Goal: Task Accomplishment & Management: Complete application form

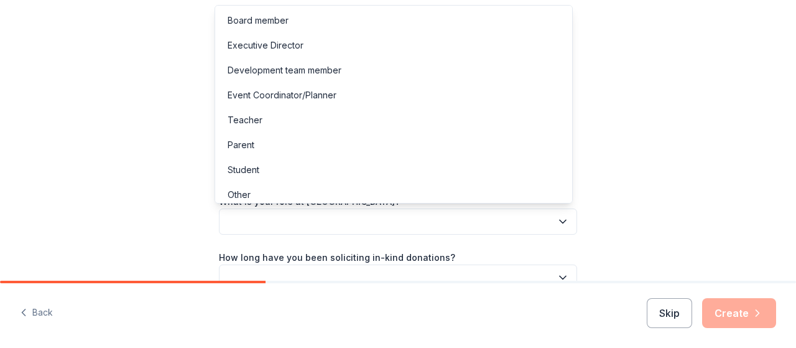
click at [479, 226] on button "button" at bounding box center [398, 221] width 358 height 26
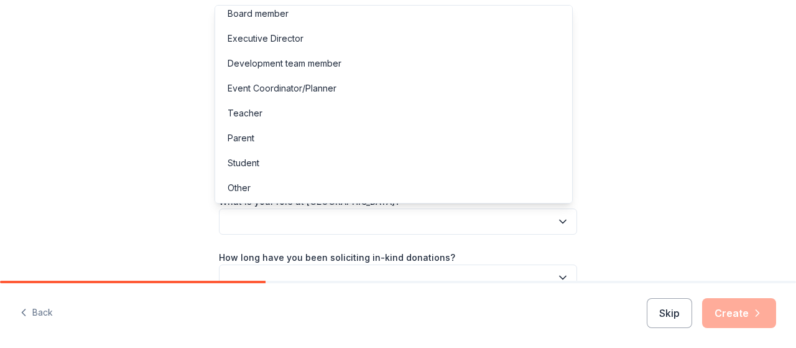
scroll to position [2, 0]
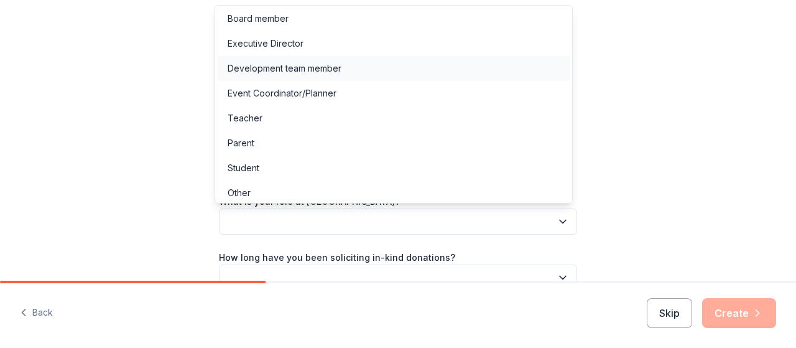
click at [465, 71] on div "Development team member" at bounding box center [394, 68] width 352 height 25
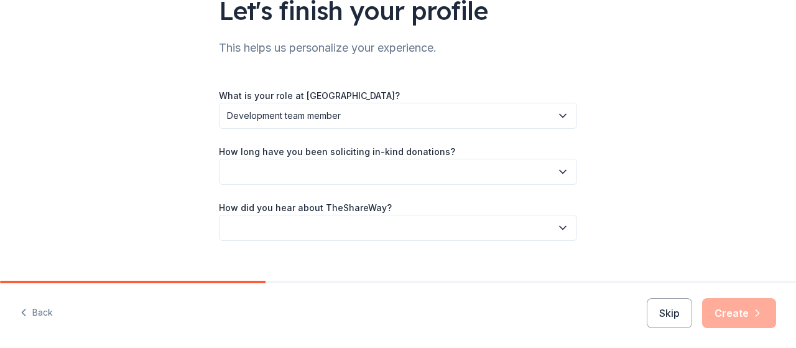
scroll to position [126, 0]
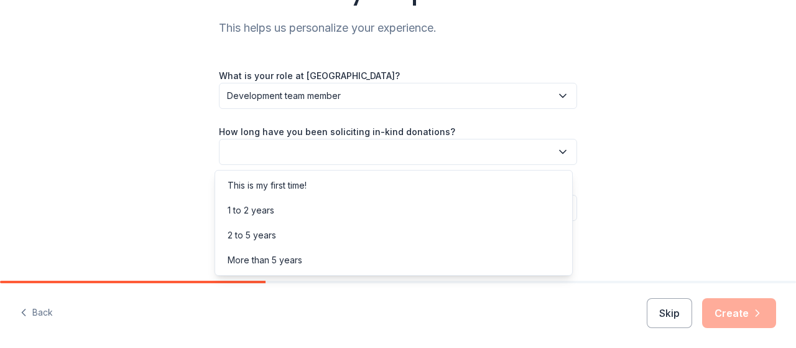
click at [556, 153] on icon "button" at bounding box center [562, 151] width 12 height 12
click at [518, 251] on div "More than 5 years" at bounding box center [394, 259] width 352 height 25
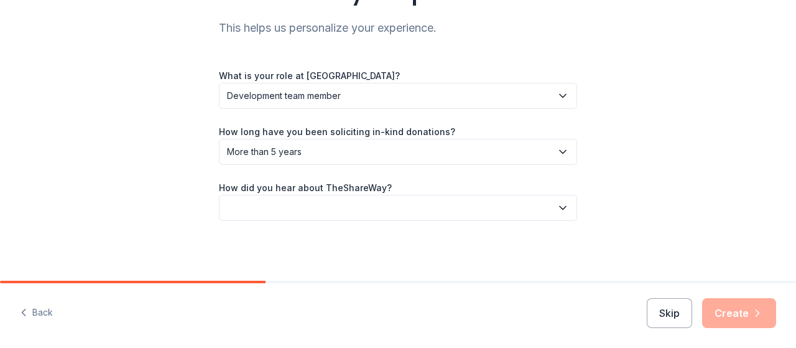
drag, startPoint x: 570, startPoint y: 205, endPoint x: 565, endPoint y: 209, distance: 6.7
click at [565, 209] on button "button" at bounding box center [398, 208] width 358 height 26
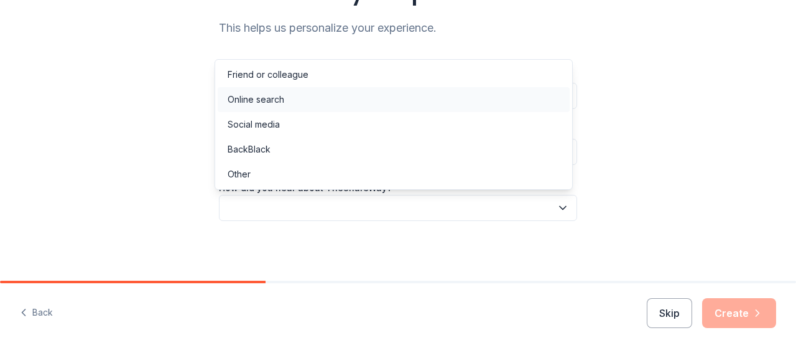
click at [497, 109] on div "Online search" at bounding box center [394, 99] width 352 height 25
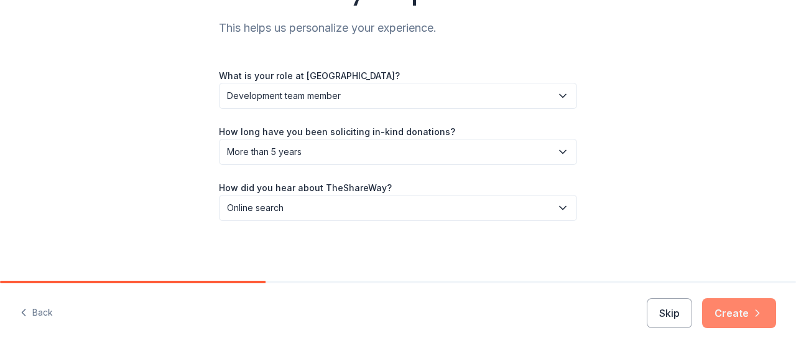
click at [737, 306] on button "Create" at bounding box center [739, 313] width 74 height 30
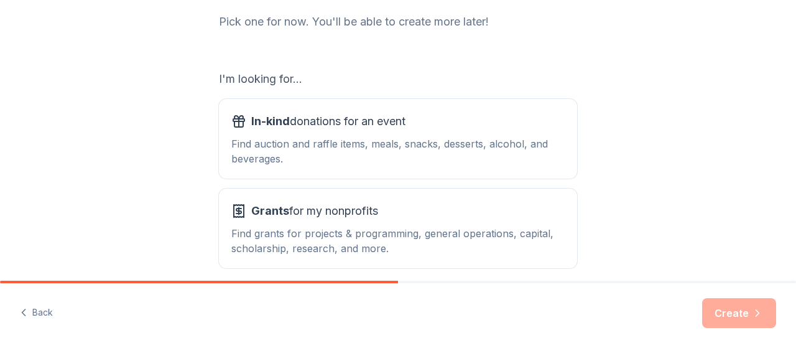
scroll to position [201, 0]
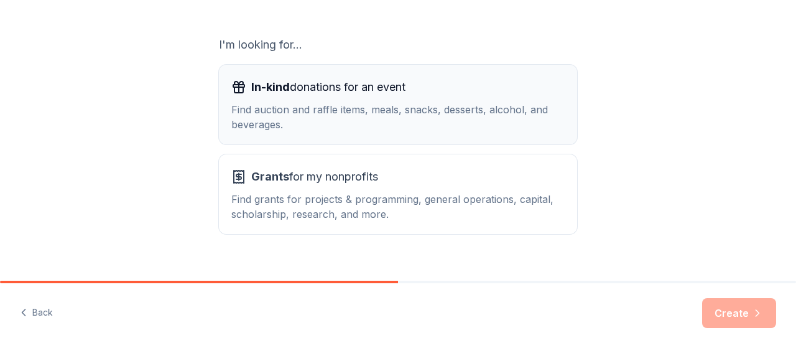
click at [459, 92] on div "In-kind donations for an event" at bounding box center [397, 87] width 333 height 20
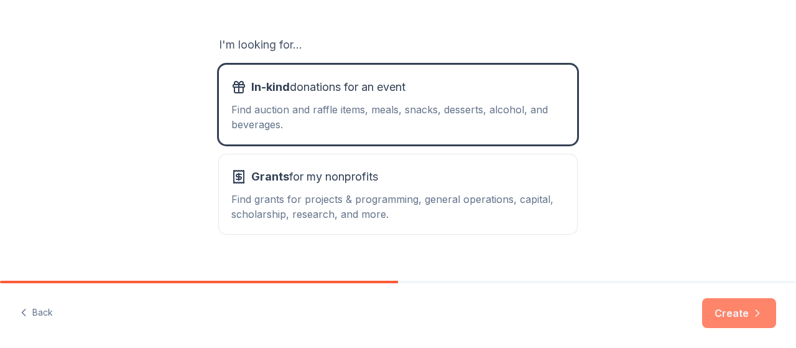
click at [749, 305] on button "Create" at bounding box center [739, 313] width 74 height 30
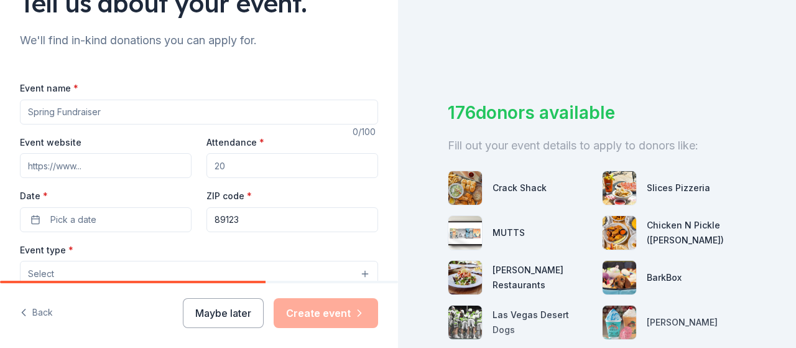
scroll to position [114, 0]
click at [164, 112] on input "Event name *" at bounding box center [199, 111] width 358 height 25
type input "Lights for Life"
drag, startPoint x: 253, startPoint y: 173, endPoint x: 154, endPoint y: 175, distance: 98.9
click at [154, 175] on div "Event website Attendance * Date * Pick a date ZIP code * 89123" at bounding box center [199, 183] width 358 height 98
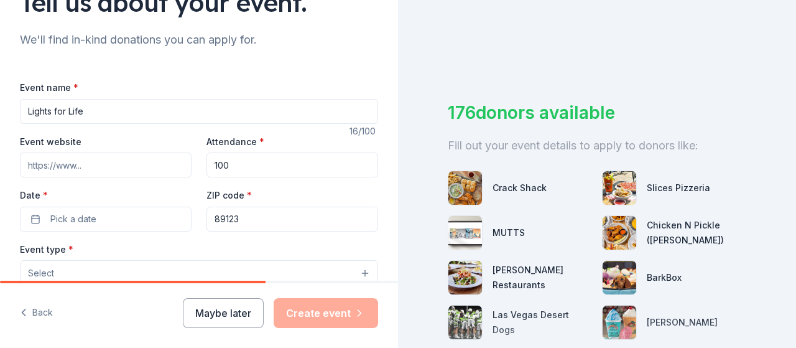
drag, startPoint x: 249, startPoint y: 167, endPoint x: 142, endPoint y: 162, distance: 107.7
click at [142, 162] on div "Event website Attendance * 100 Date * Pick a date ZIP code * 89123" at bounding box center [199, 183] width 358 height 98
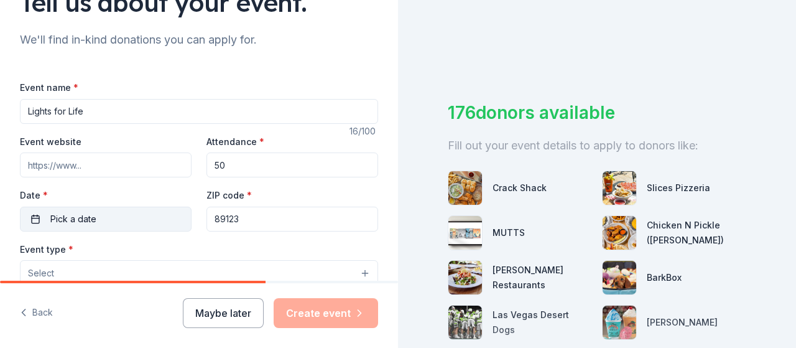
type input "50"
click at [39, 220] on button "Pick a date" at bounding box center [106, 218] width 172 height 25
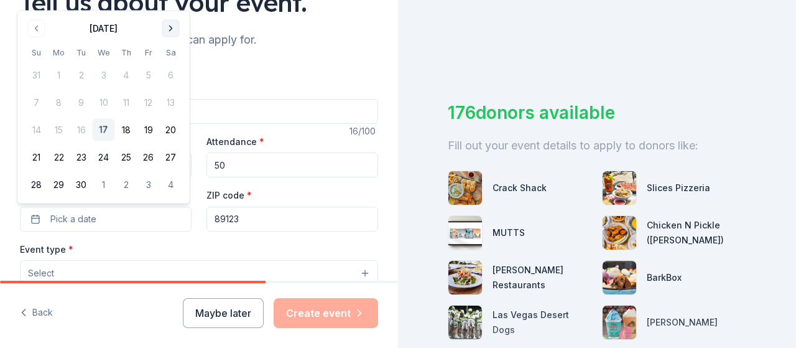
click at [172, 22] on button "Go to next month" at bounding box center [170, 28] width 17 height 17
click at [172, 23] on button "Go to next month" at bounding box center [170, 28] width 17 height 17
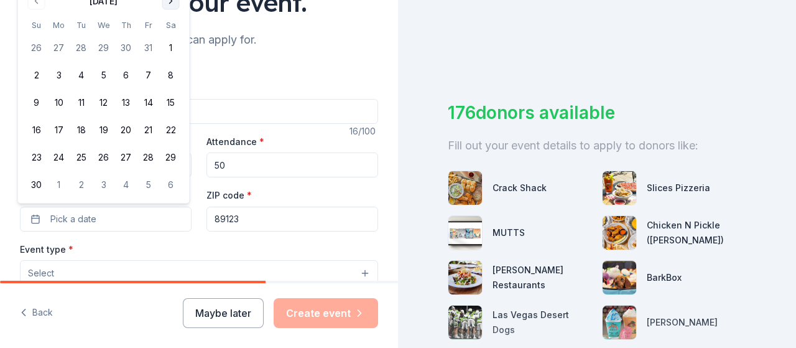
click at [172, 3] on button "Go to next month" at bounding box center [170, 1] width 17 height 17
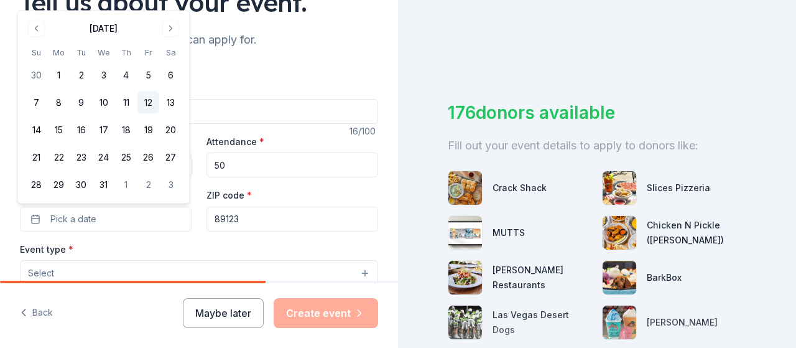
click at [152, 104] on button "12" at bounding box center [148, 102] width 22 height 22
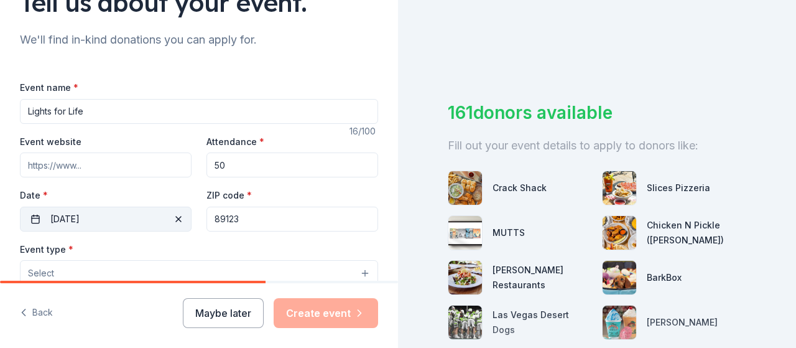
drag, startPoint x: 250, startPoint y: 219, endPoint x: 186, endPoint y: 219, distance: 64.0
click at [186, 219] on div "Event website Attendance * 50 Date * 12/12/2025 ZIP code * 89123" at bounding box center [199, 183] width 358 height 98
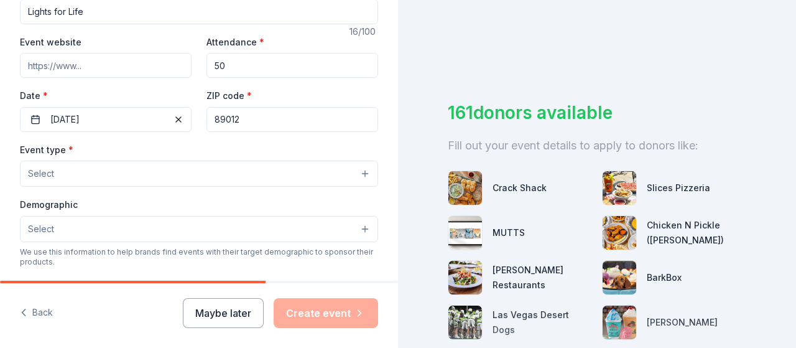
scroll to position [233, 0]
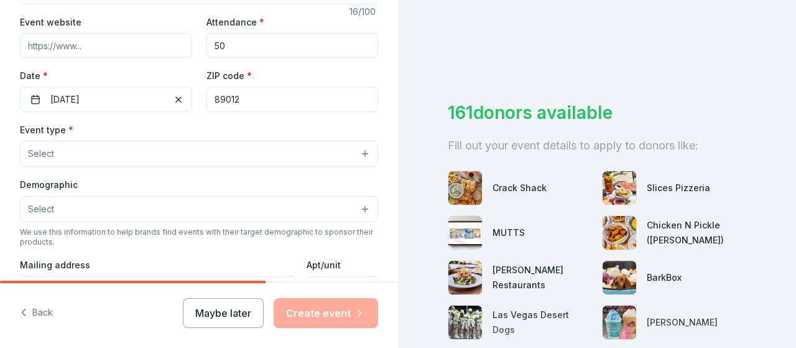
type input "89012"
click at [357, 155] on button "Select" at bounding box center [199, 154] width 358 height 26
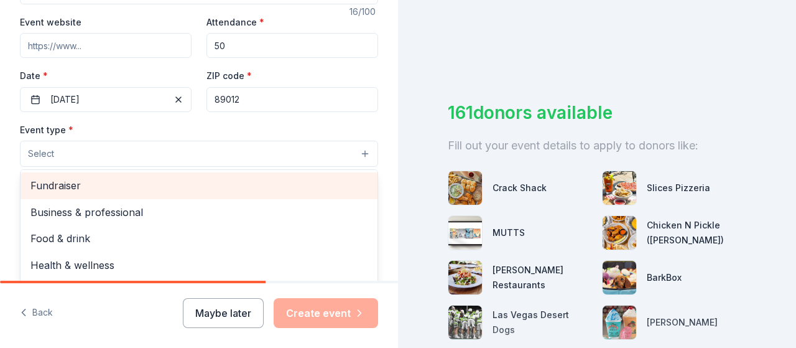
click at [296, 179] on span "Fundraiser" at bounding box center [198, 185] width 337 height 16
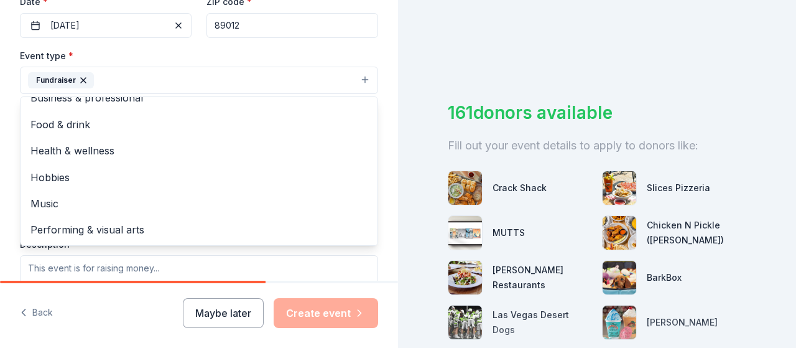
scroll to position [0, 0]
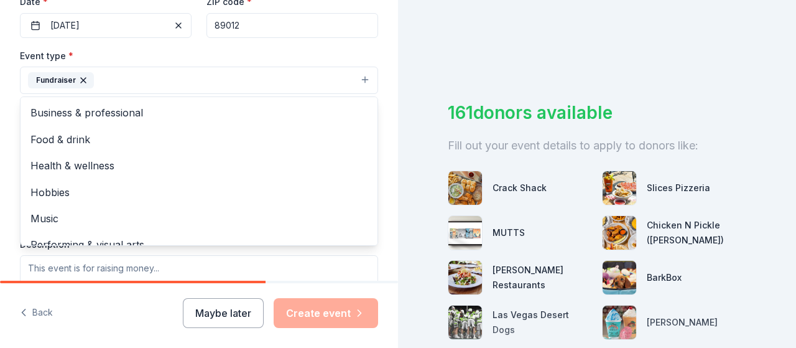
click at [379, 181] on div "Tell us about your event. We'll find in-kind donations you can apply for. Event…" at bounding box center [199, 107] width 398 height 829
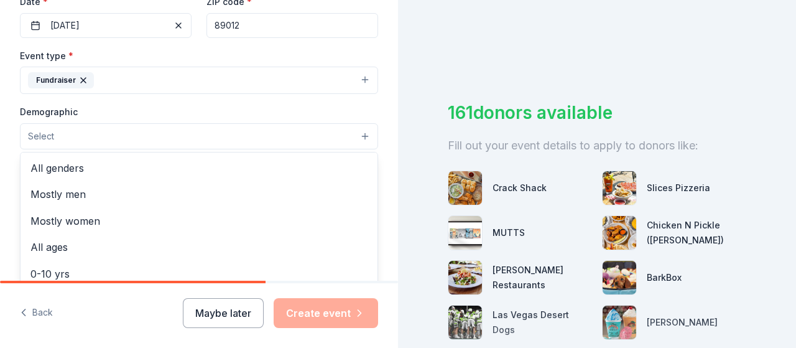
click at [354, 141] on button "Select" at bounding box center [199, 136] width 358 height 26
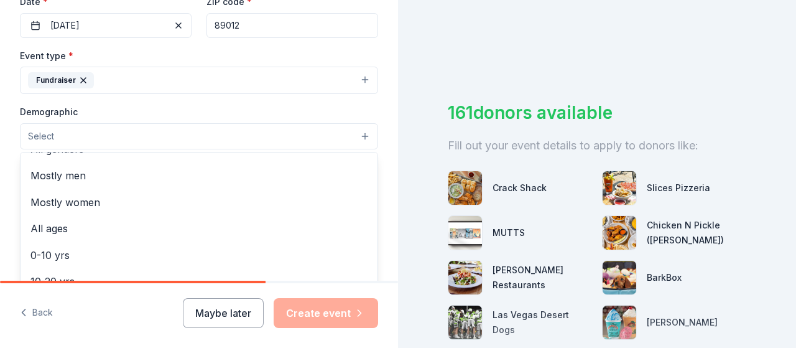
scroll to position [21, 0]
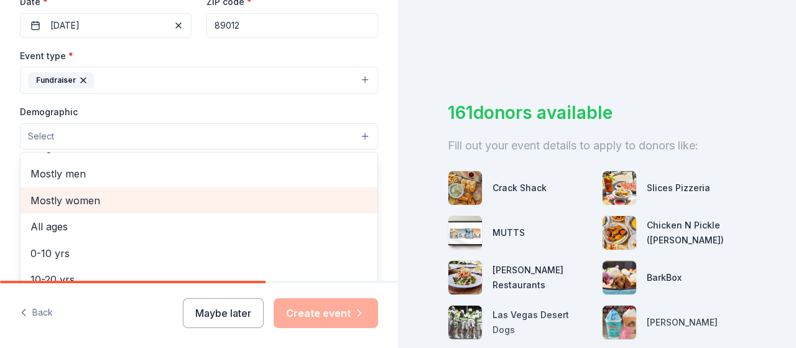
click at [307, 192] on span "Mostly women" at bounding box center [198, 200] width 337 height 16
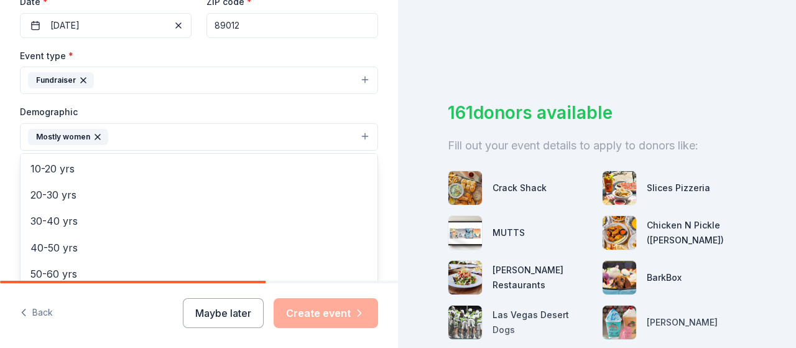
scroll to position [128, 0]
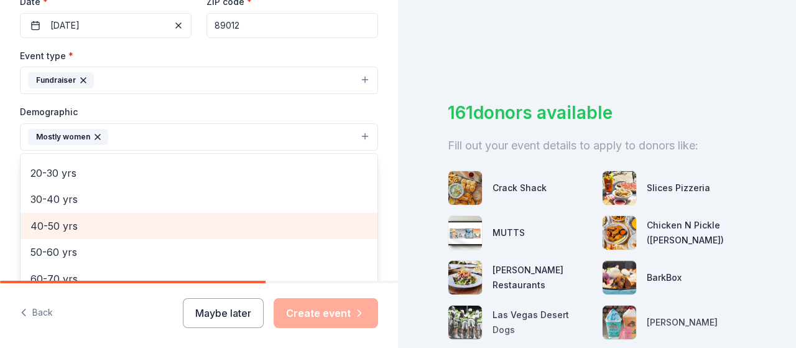
click at [129, 221] on span "40-50 yrs" at bounding box center [198, 226] width 337 height 16
click at [91, 228] on span "50-60 yrs" at bounding box center [198, 226] width 337 height 16
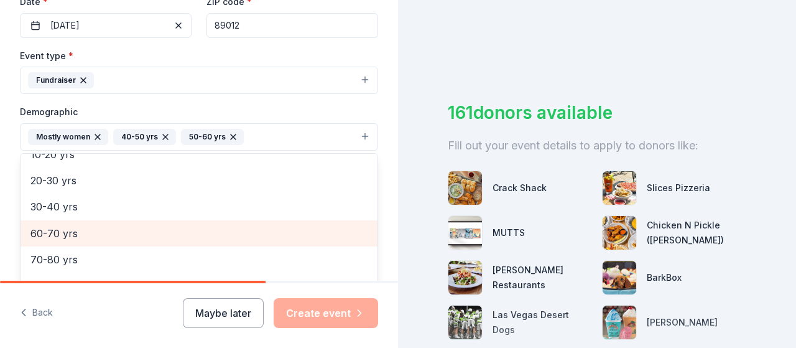
click at [90, 228] on span "60-70 yrs" at bounding box center [198, 233] width 337 height 16
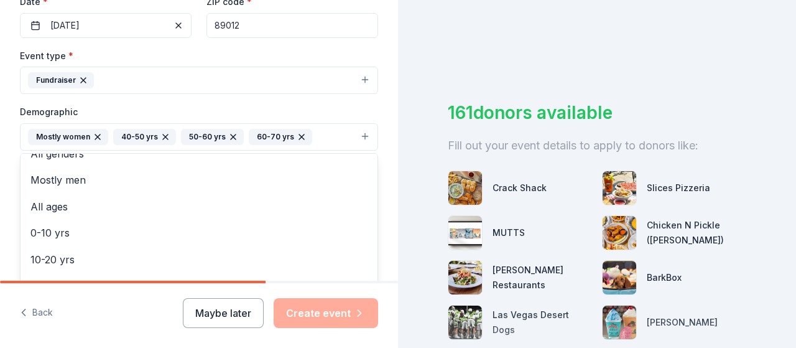
scroll to position [0, 0]
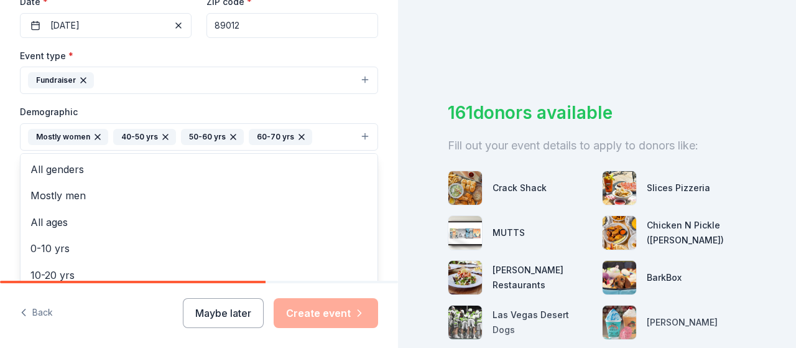
click at [382, 162] on div "Tell us about your event. We'll find in-kind donations you can apply for. Event…" at bounding box center [199, 108] width 398 height 830
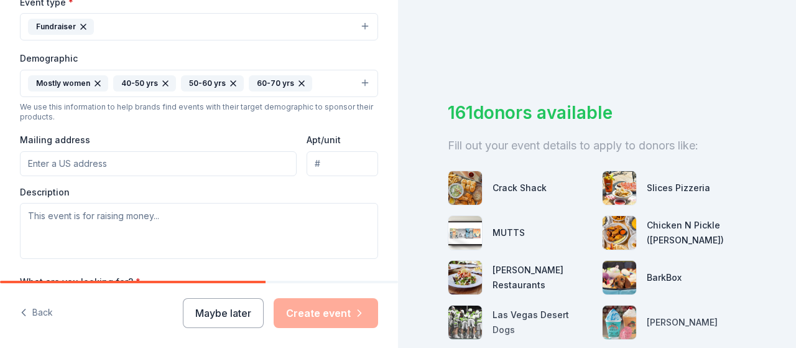
scroll to position [361, 0]
click at [214, 173] on input "Mailing address" at bounding box center [158, 163] width 277 height 25
type input "16 Tea Olive Drive, Las Vegas, NV, 89141"
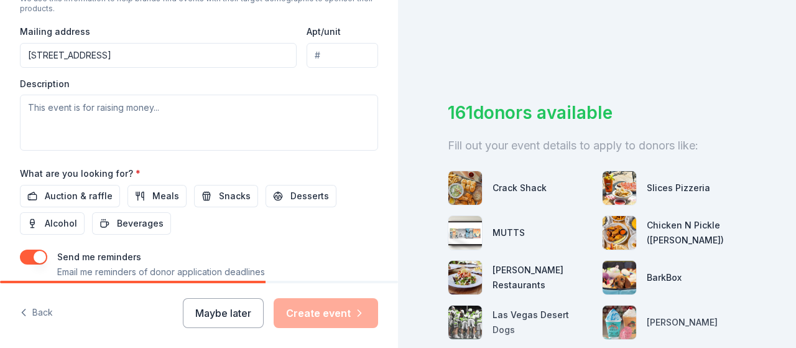
scroll to position [478, 0]
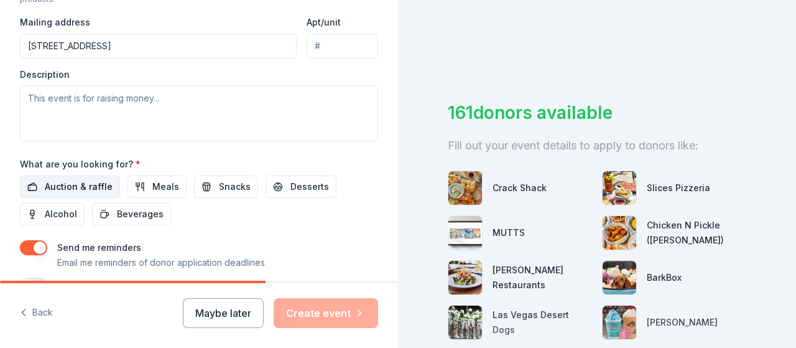
click at [90, 186] on span "Auction & raffle" at bounding box center [79, 186] width 68 height 15
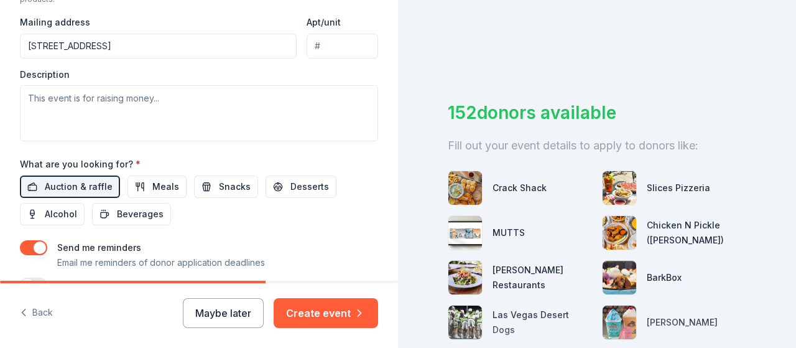
click at [30, 244] on button "button" at bounding box center [33, 247] width 27 height 15
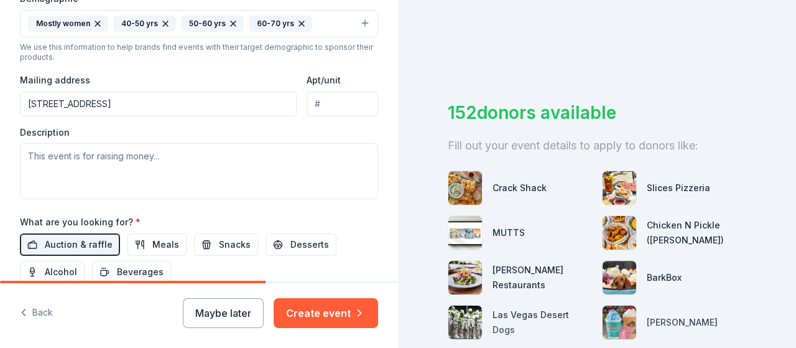
scroll to position [418, 0]
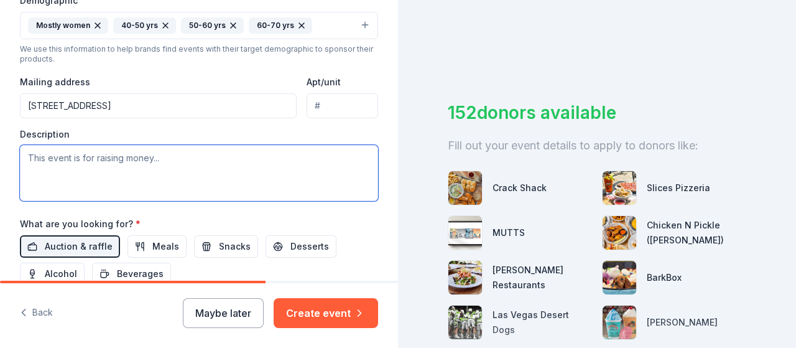
click at [114, 164] on textarea at bounding box center [199, 173] width 358 height 56
paste textarea "Lights for Life is Misfit Ranch’s annual holiday fundraiser, hosted in a backya…"
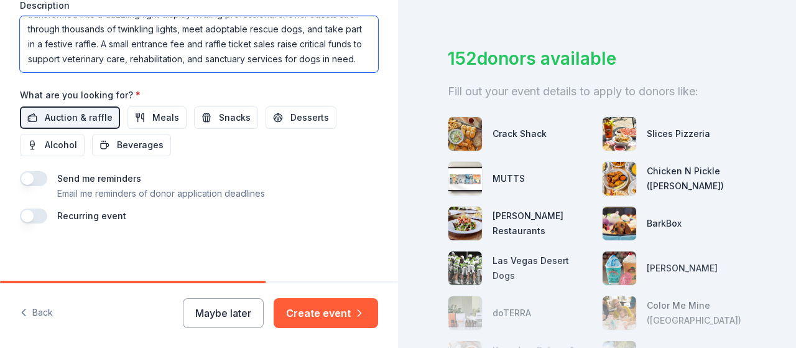
scroll to position [550, 0]
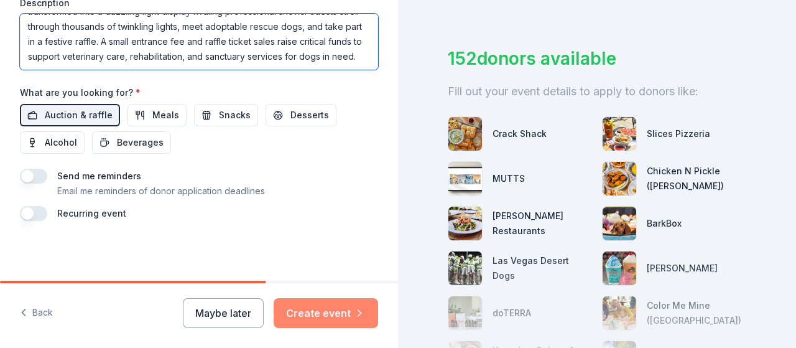
type textarea "Lights for Life is Misfit Ranch’s annual holiday fundraiser, hosted in a backya…"
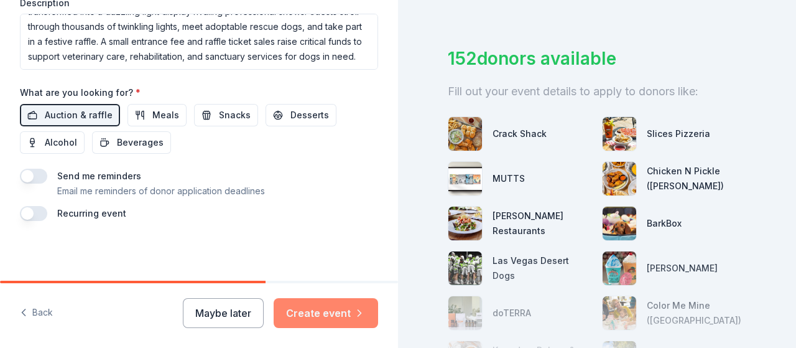
click at [328, 310] on button "Create event" at bounding box center [326, 313] width 104 height 30
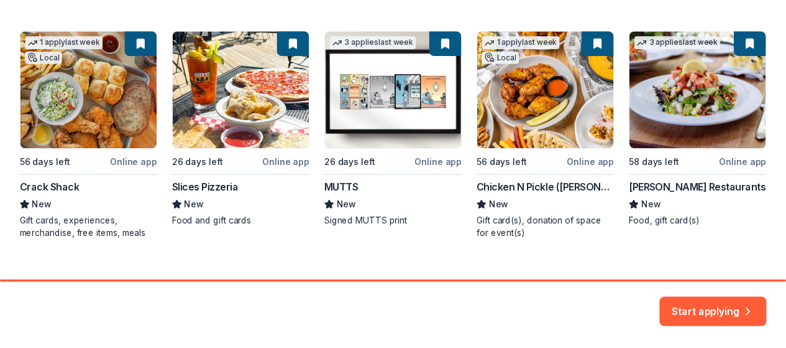
scroll to position [224, 0]
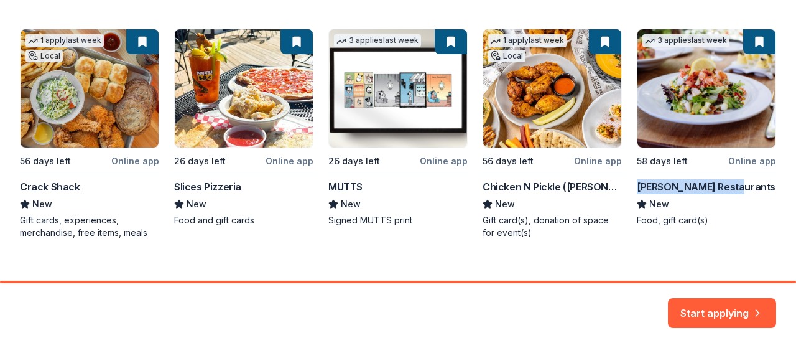
drag, startPoint x: 632, startPoint y: 184, endPoint x: 724, endPoint y: 185, distance: 92.0
click at [724, 185] on div "1 apply last week Local 56 days left Online app Crack Shack New Gift cards, exp…" at bounding box center [398, 134] width 756 height 210
click at [712, 306] on button "Start applying" at bounding box center [722, 305] width 108 height 30
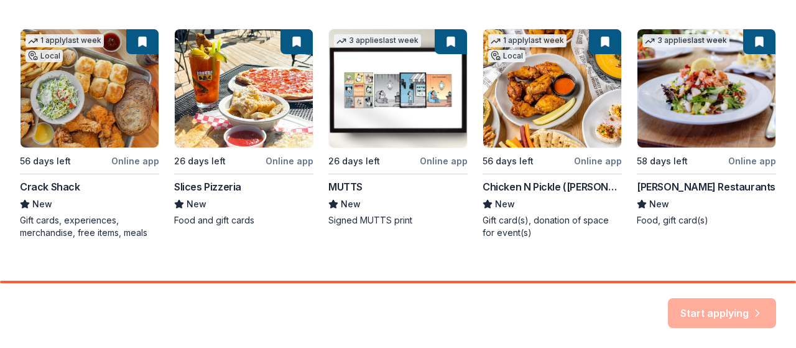
click at [729, 249] on div "Here are your top matches. They're saved to help you start applying right away.…" at bounding box center [398, 37] width 796 height 523
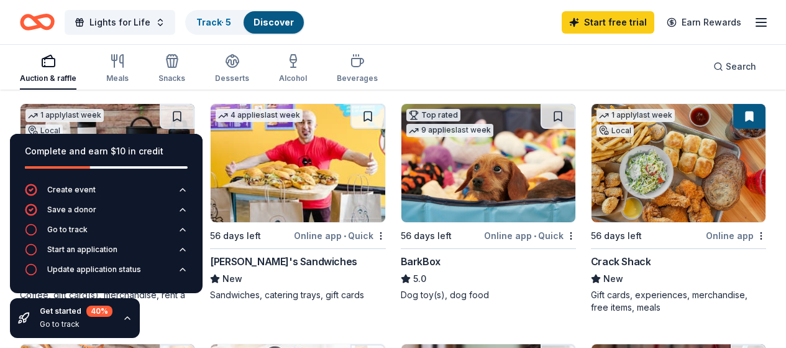
scroll to position [129, 0]
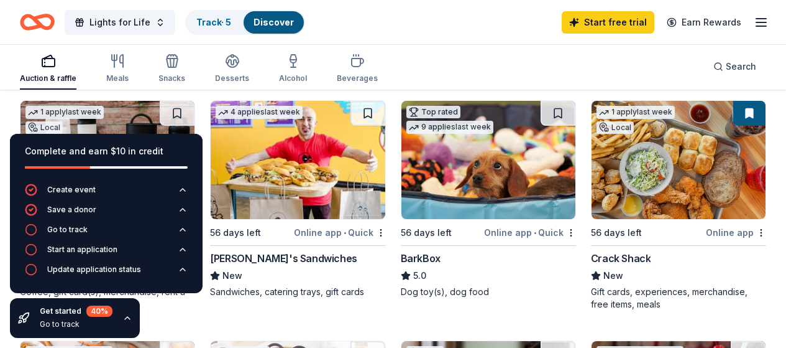
click at [402, 191] on img at bounding box center [489, 160] width 174 height 118
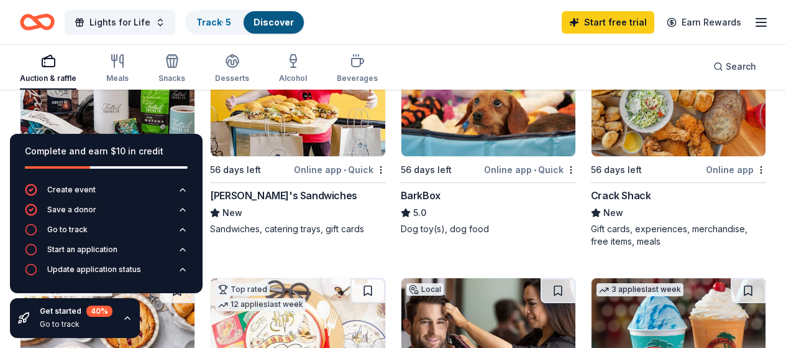
scroll to position [175, 0]
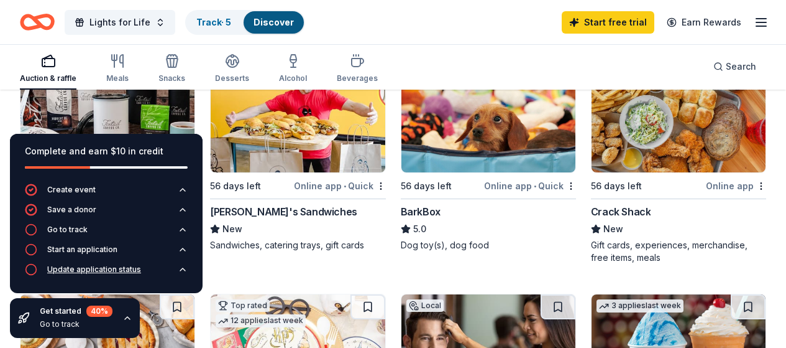
click at [183, 267] on icon "button" at bounding box center [183, 269] width 10 height 10
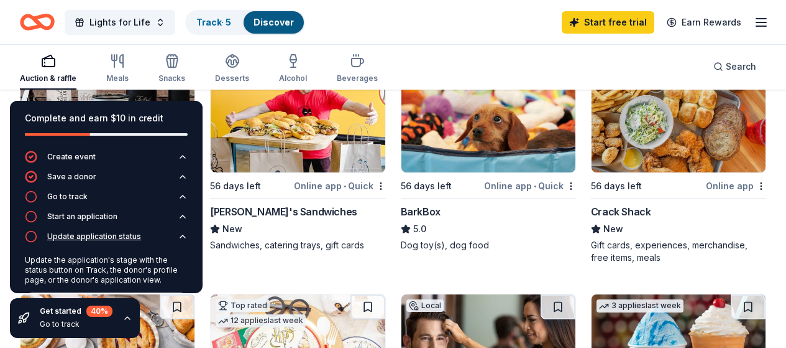
click at [178, 235] on icon "button" at bounding box center [183, 236] width 10 height 10
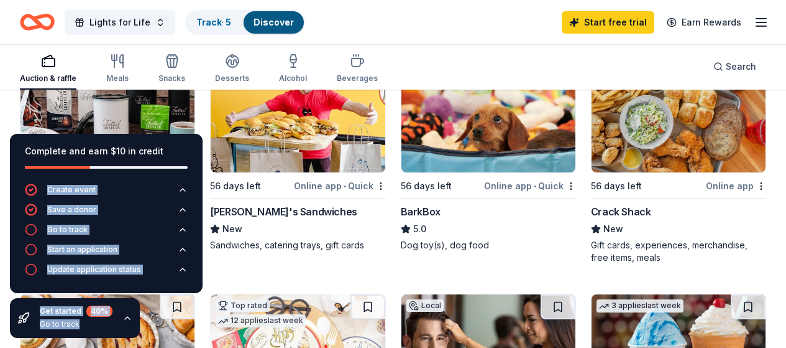
drag, startPoint x: 168, startPoint y: 144, endPoint x: 214, endPoint y: 231, distance: 98.7
click at [128, 316] on icon "button" at bounding box center [127, 318] width 10 height 10
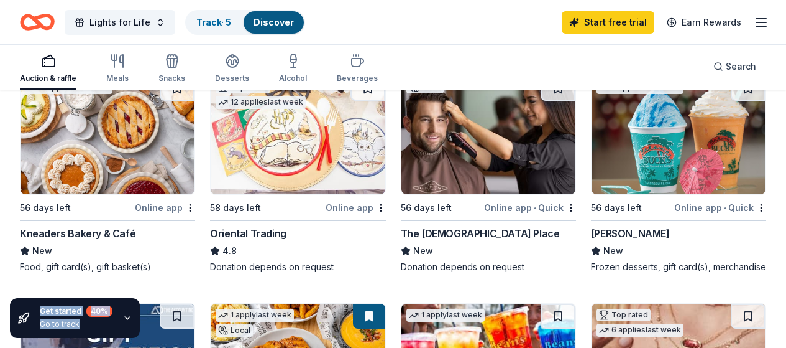
scroll to position [389, 0]
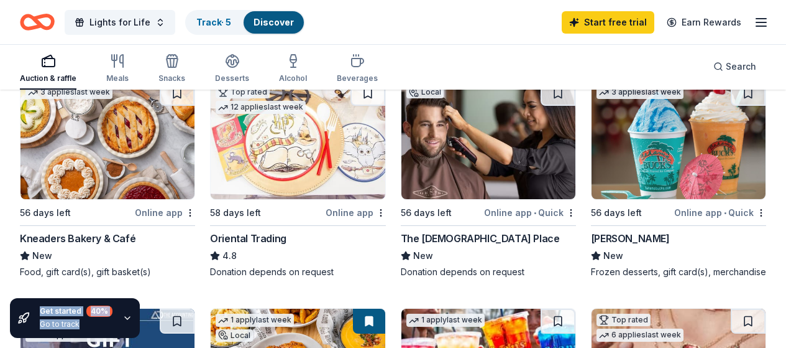
click at [211, 139] on img at bounding box center [298, 140] width 174 height 118
click at [401, 236] on div "The Gents Place" at bounding box center [480, 238] width 159 height 15
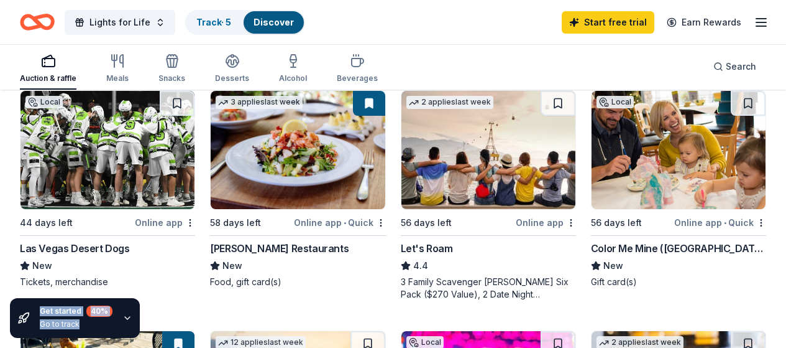
scroll to position [845, 0]
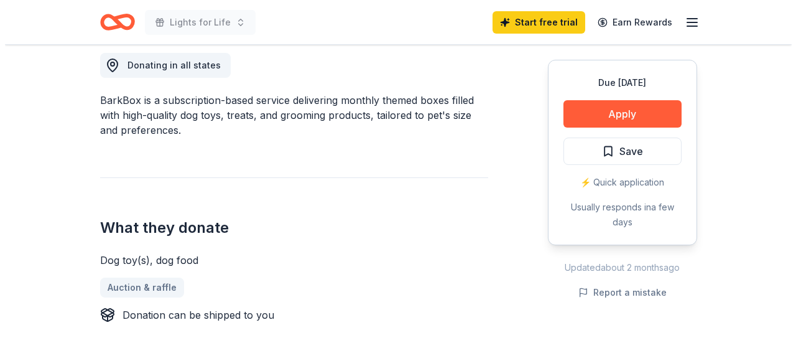
scroll to position [589, 0]
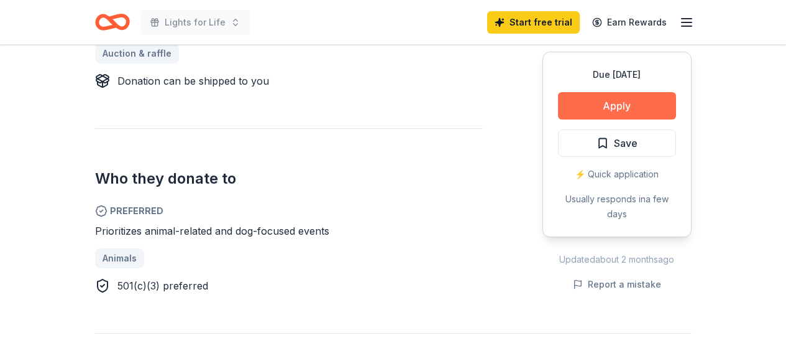
click at [635, 98] on button "Apply" at bounding box center [617, 105] width 118 height 27
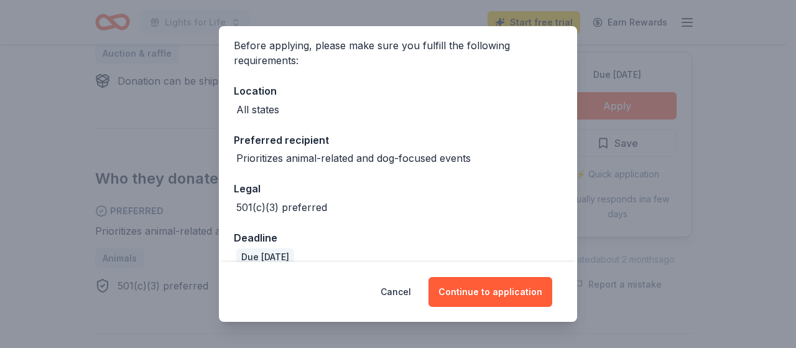
scroll to position [112, 0]
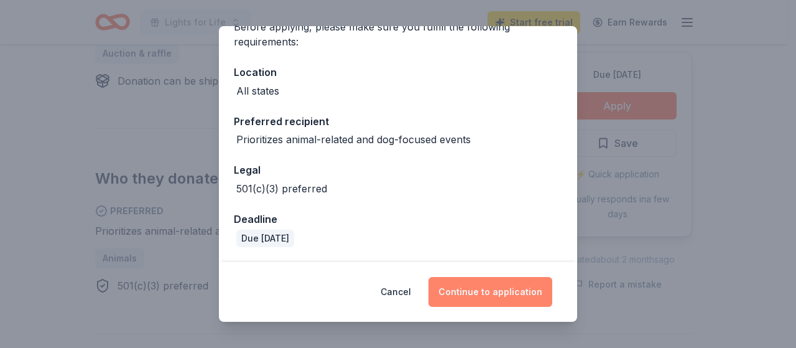
click at [494, 285] on button "Continue to application" at bounding box center [490, 292] width 124 height 30
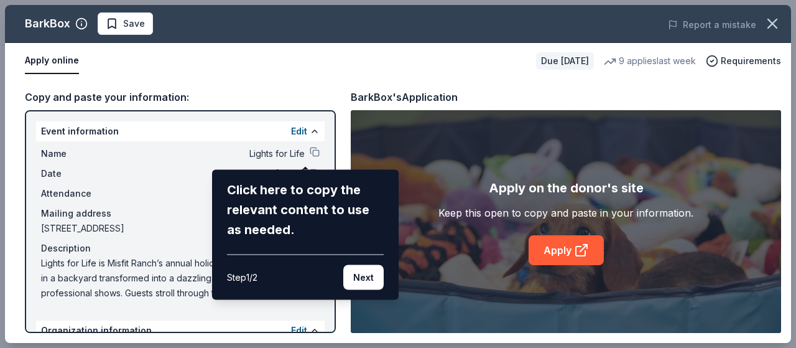
drag, startPoint x: 330, startPoint y: 136, endPoint x: 330, endPoint y: 147, distance: 10.6
click at [330, 147] on div "BarkBox Save Report a mistake Apply online Due in 56 days 9 applies last week R…" at bounding box center [398, 174] width 786 height 338
click at [358, 277] on button "Next" at bounding box center [363, 277] width 40 height 25
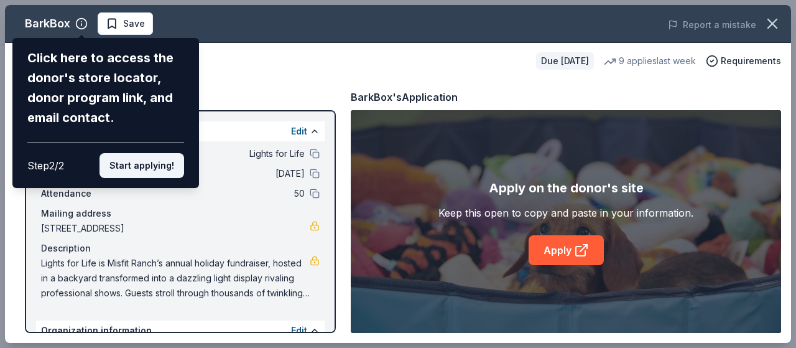
click at [174, 170] on button "Start applying!" at bounding box center [141, 165] width 85 height 25
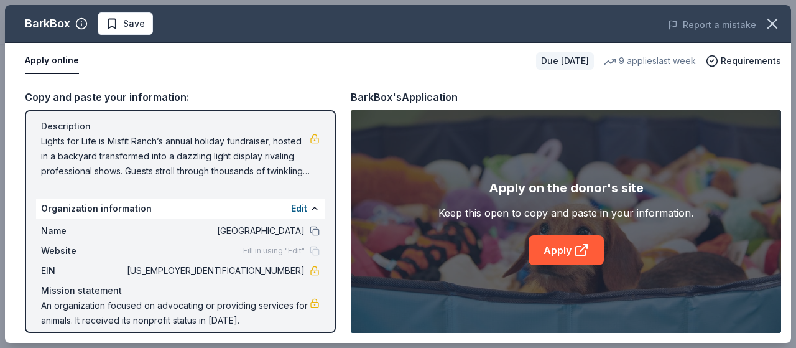
scroll to position [133, 0]
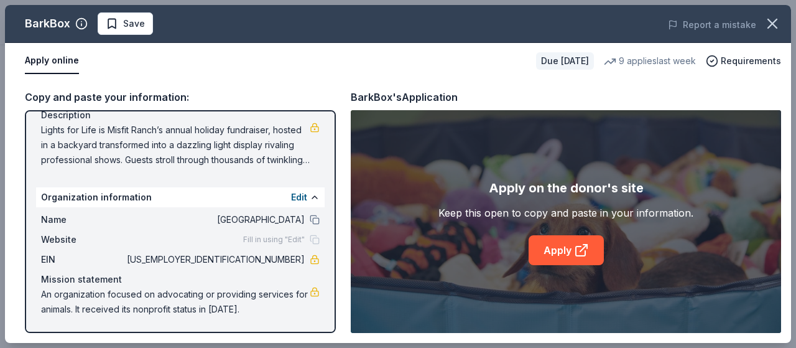
click at [275, 237] on span "Fill in using "Edit"" at bounding box center [274, 239] width 62 height 10
click at [293, 197] on button "Edit" at bounding box center [299, 197] width 16 height 15
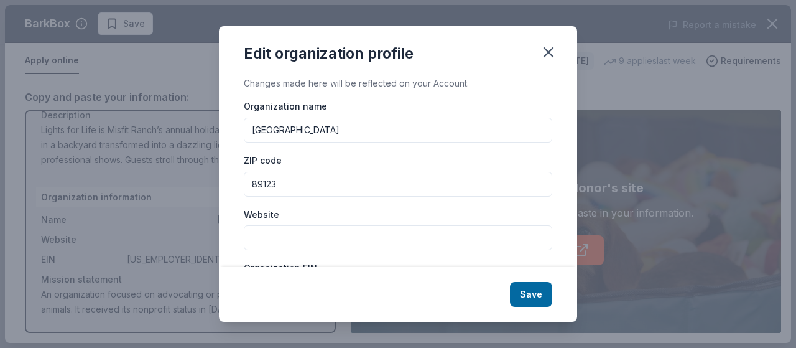
drag, startPoint x: 341, startPoint y: 181, endPoint x: 246, endPoint y: 188, distance: 95.4
click at [246, 188] on input "89123" at bounding box center [398, 184] width 308 height 25
type input "89123"
click at [412, 242] on input "Website" at bounding box center [398, 237] width 308 height 25
type input "www.misfitranch.org"
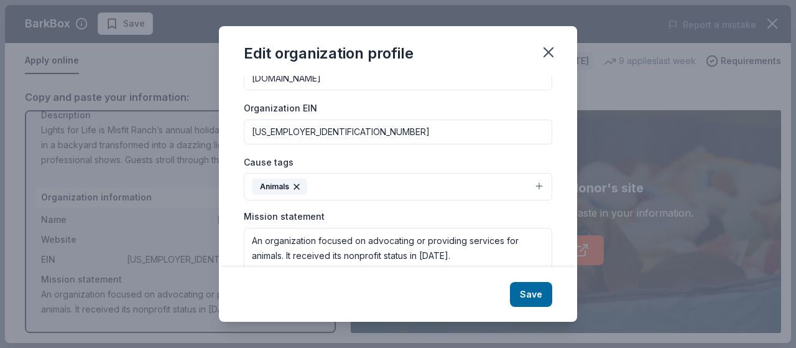
scroll to position [162, 0]
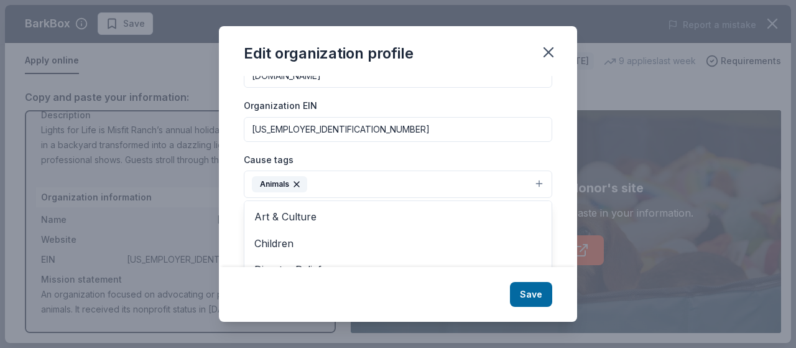
click at [535, 180] on button "Animals" at bounding box center [398, 183] width 308 height 27
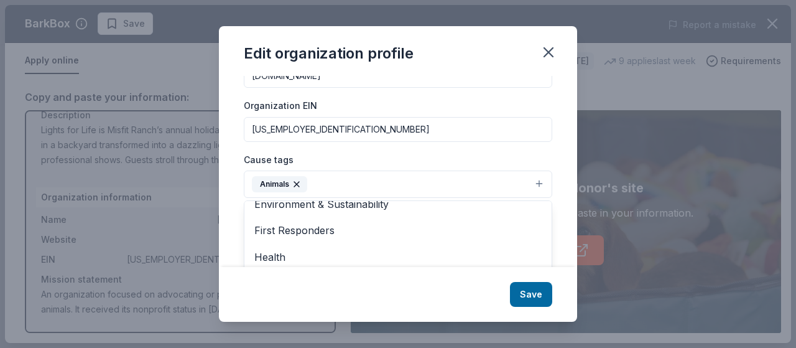
scroll to position [147, 0]
click at [556, 203] on div "Changes made here will be reflected on your Account. Organization name Misfit R…" at bounding box center [398, 171] width 358 height 190
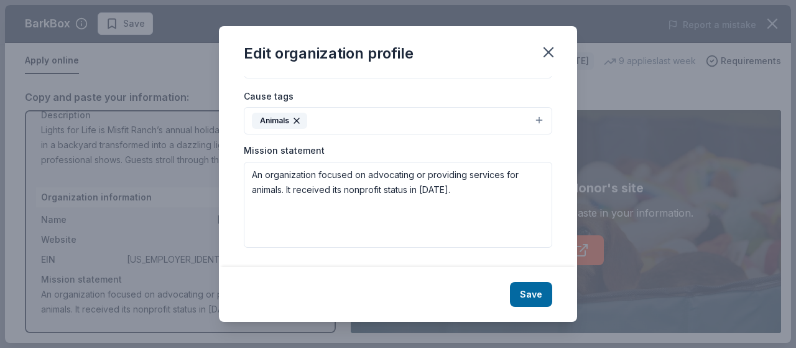
scroll to position [226, 0]
drag, startPoint x: 201, startPoint y: 209, endPoint x: 144, endPoint y: 173, distance: 68.1
click at [144, 173] on div "Edit organization profile Changes made here will be reflected on your Account. …" at bounding box center [398, 174] width 796 height 348
paste textarea "Run entirely by volunteers, Misfit Ranch rescues with a purpose: to save those …"
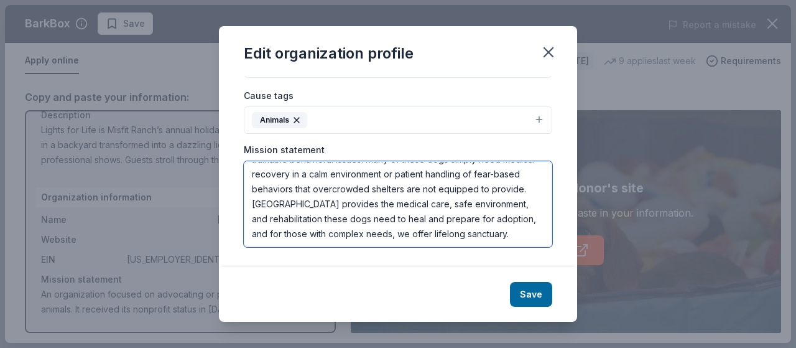
scroll to position [0, 0]
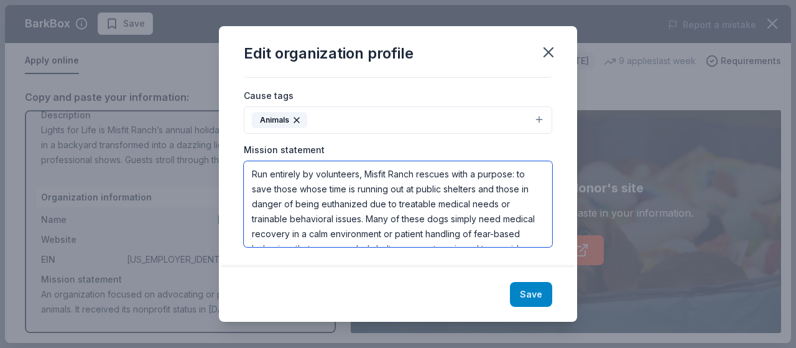
type textarea "Run entirely by volunteers, Misfit Ranch rescues with a purpose: to save those …"
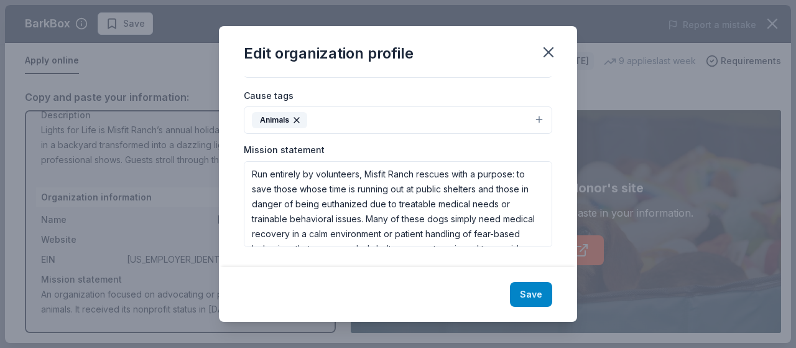
click at [532, 287] on button "Save" at bounding box center [531, 294] width 42 height 25
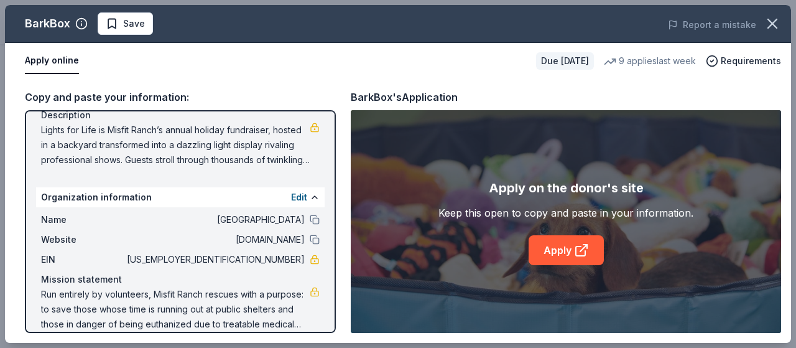
scroll to position [148, 0]
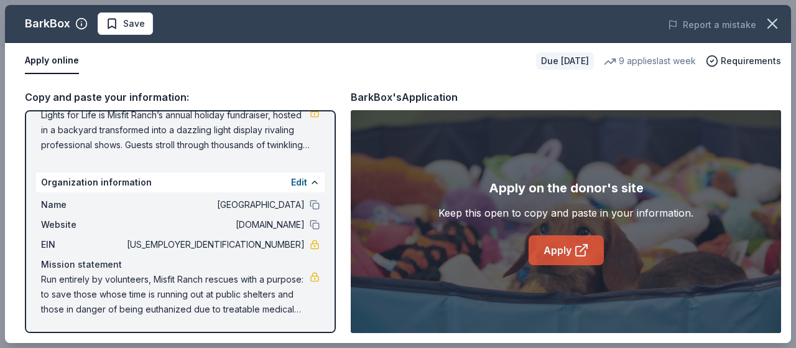
click at [555, 250] on link "Apply" at bounding box center [565, 250] width 75 height 30
click at [291, 180] on button "Edit" at bounding box center [299, 182] width 16 height 15
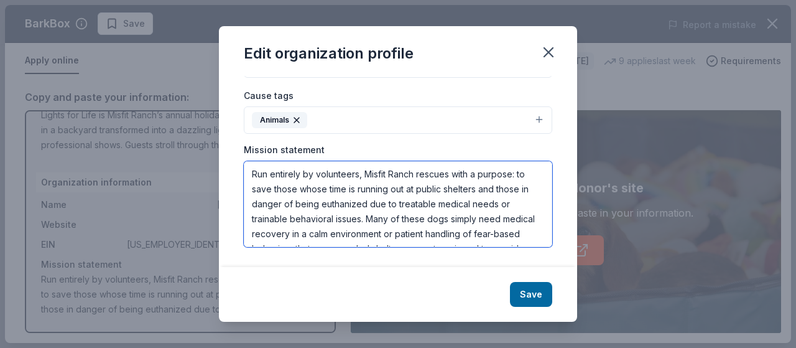
scroll to position [75, 0]
drag, startPoint x: 251, startPoint y: 173, endPoint x: 524, endPoint y: 268, distance: 289.0
click at [524, 268] on div "Edit organization profile Changes made here will be reflected on your Account. …" at bounding box center [398, 173] width 358 height 295
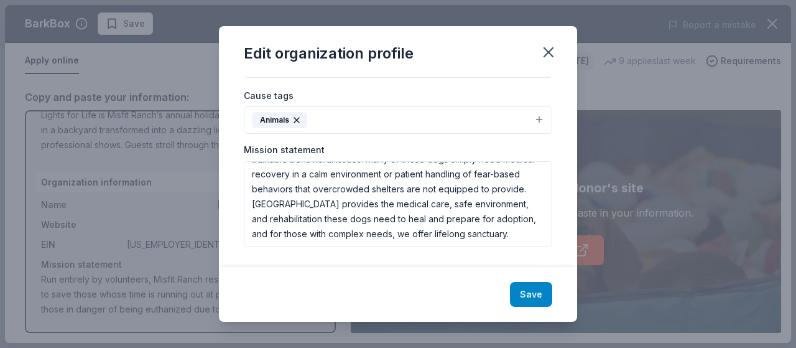
click at [530, 288] on button "Save" at bounding box center [531, 294] width 42 height 25
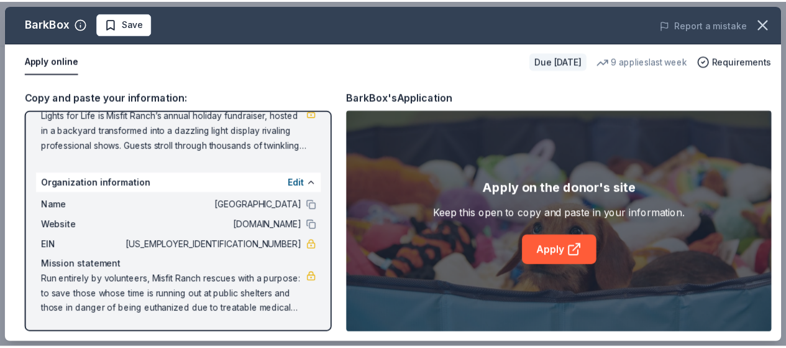
scroll to position [0, 0]
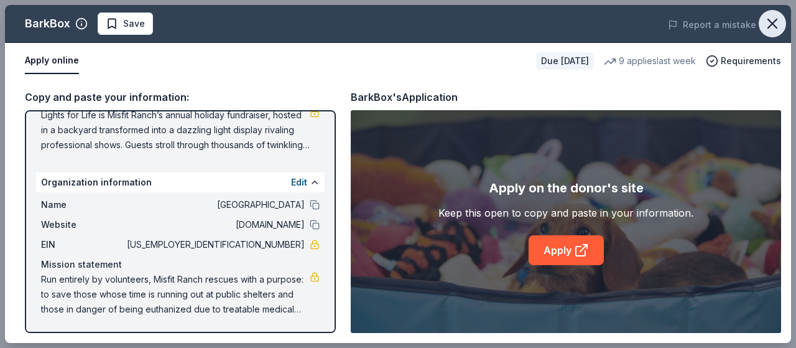
click at [772, 21] on icon "button" at bounding box center [771, 23] width 17 height 17
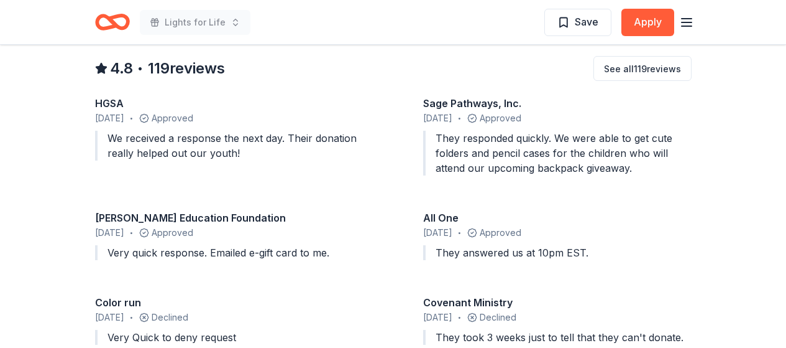
scroll to position [1296, 0]
